Goal: Task Accomplishment & Management: Manage account settings

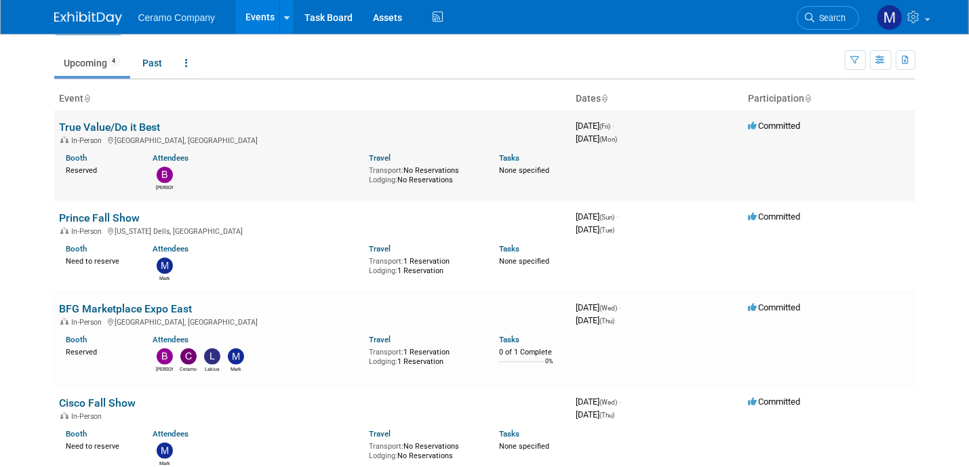
scroll to position [170, 0]
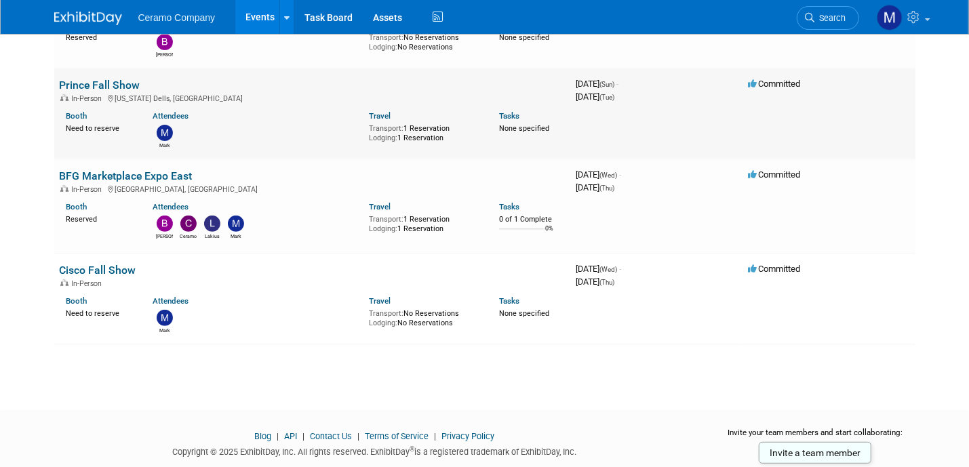
click at [82, 130] on div "Need to reserve" at bounding box center [99, 127] width 66 height 12
click at [92, 81] on link "Prince Fall Show" at bounding box center [100, 85] width 81 height 13
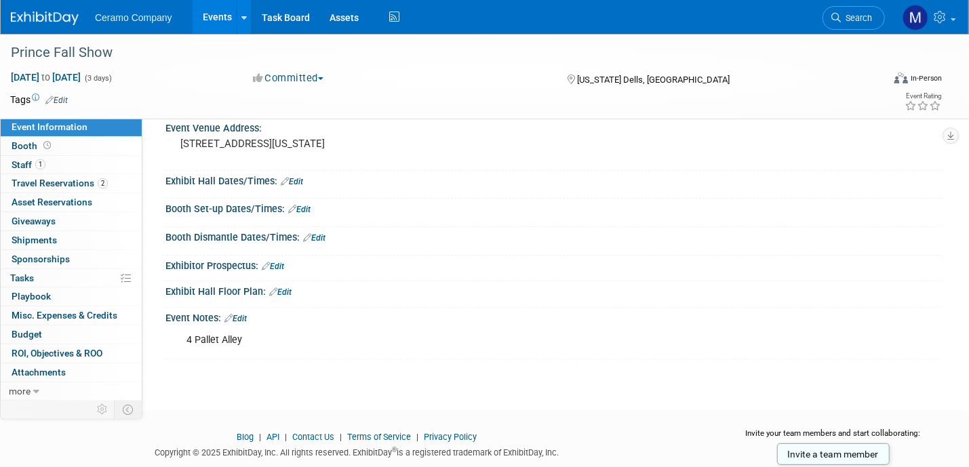
scroll to position [84, 0]
